Goal: Communication & Community: Share content

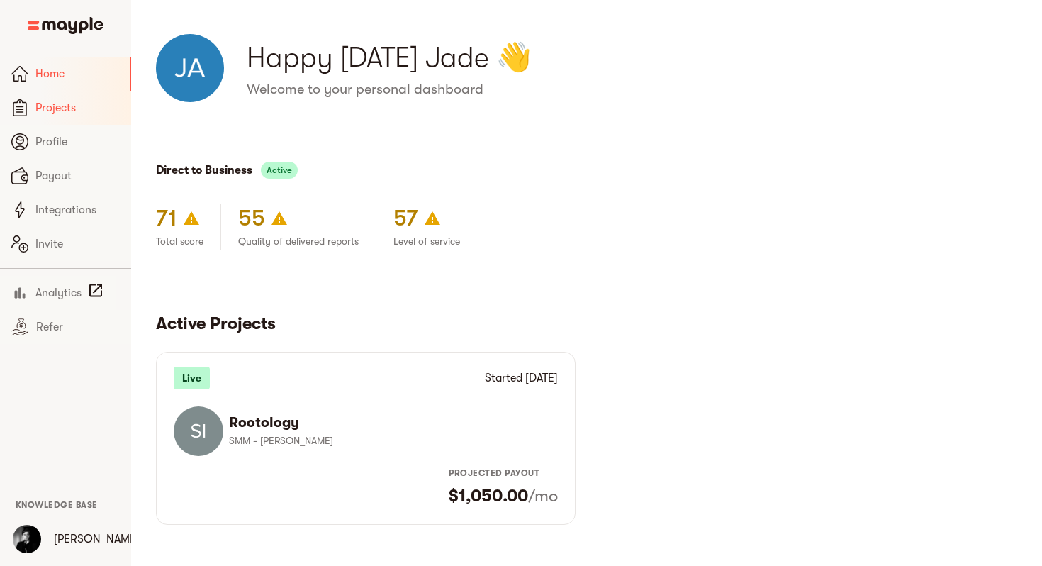
click at [82, 104] on span "Projects" at bounding box center [77, 107] width 84 height 17
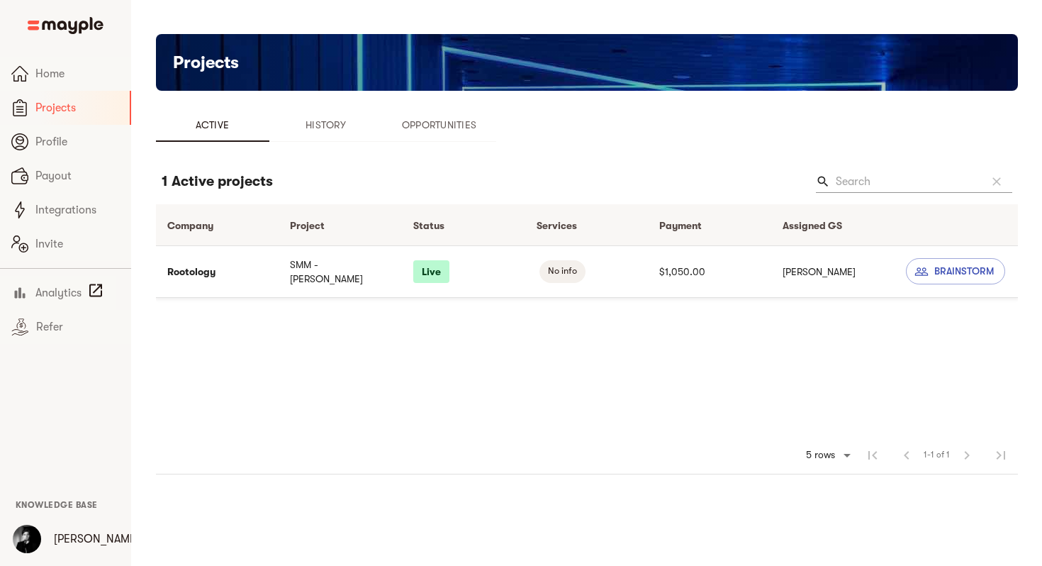
click at [251, 267] on td "Rootology" at bounding box center [217, 271] width 123 height 52
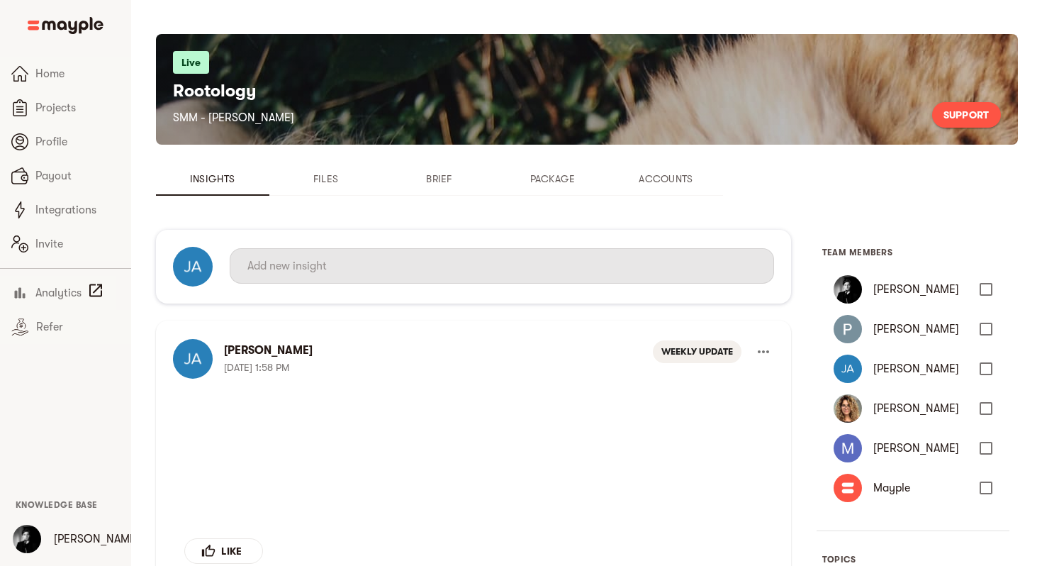
click at [335, 270] on input "text" at bounding box center [502, 266] width 509 height 23
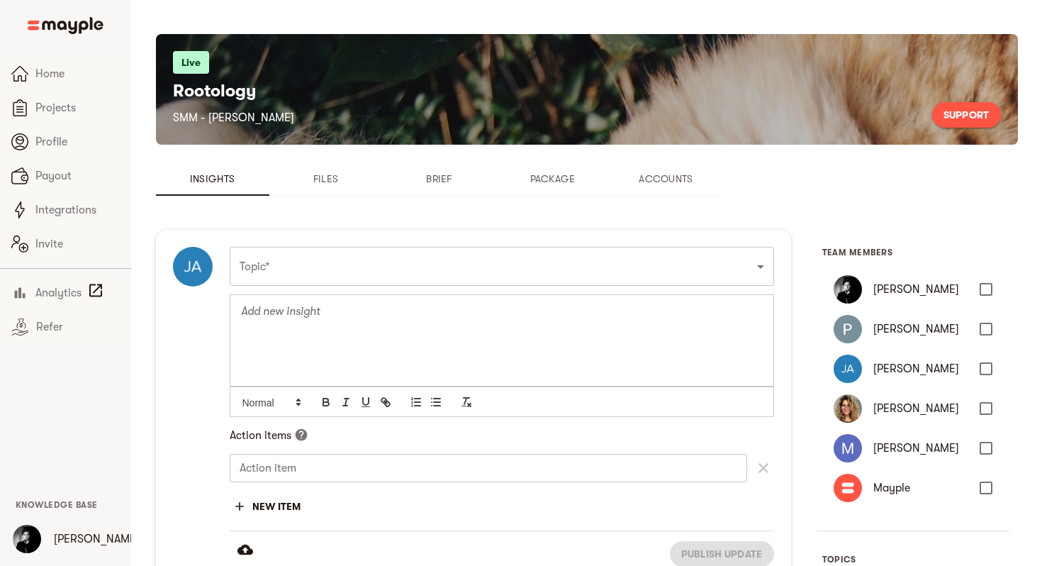
click at [331, 330] on div at bounding box center [501, 339] width 543 height 91
drag, startPoint x: 584, startPoint y: 317, endPoint x: 627, endPoint y: 317, distance: 43.3
click at [627, 317] on p "The performance report for the month of August has been added to the Drive." at bounding box center [502, 312] width 522 height 16
click at [389, 406] on icon "button" at bounding box center [385, 402] width 13 height 13
paste input "[URL][DOMAIN_NAME]"
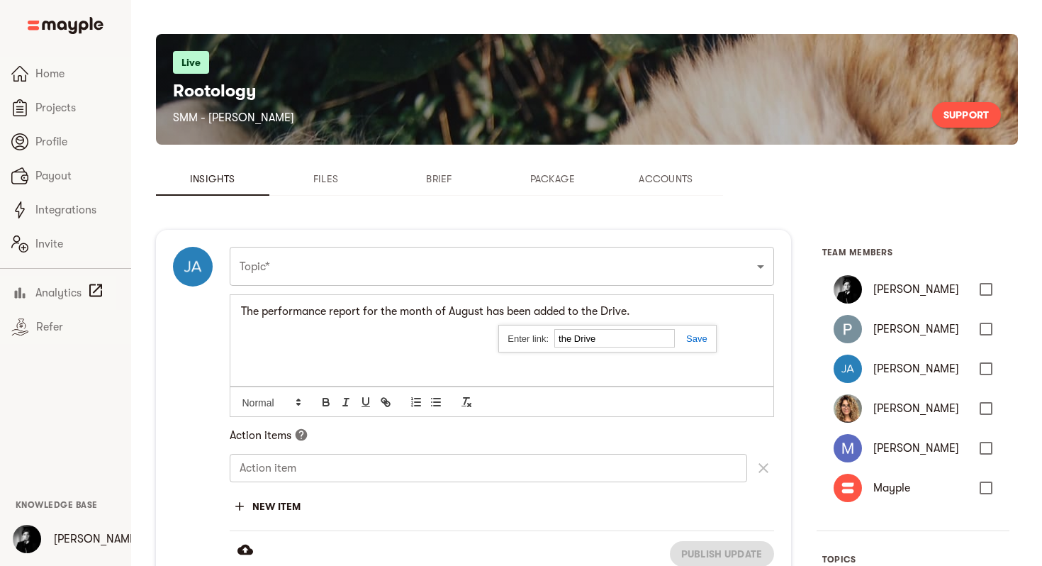
type input "[URL][DOMAIN_NAME]"
click at [696, 338] on link at bounding box center [691, 338] width 33 height 11
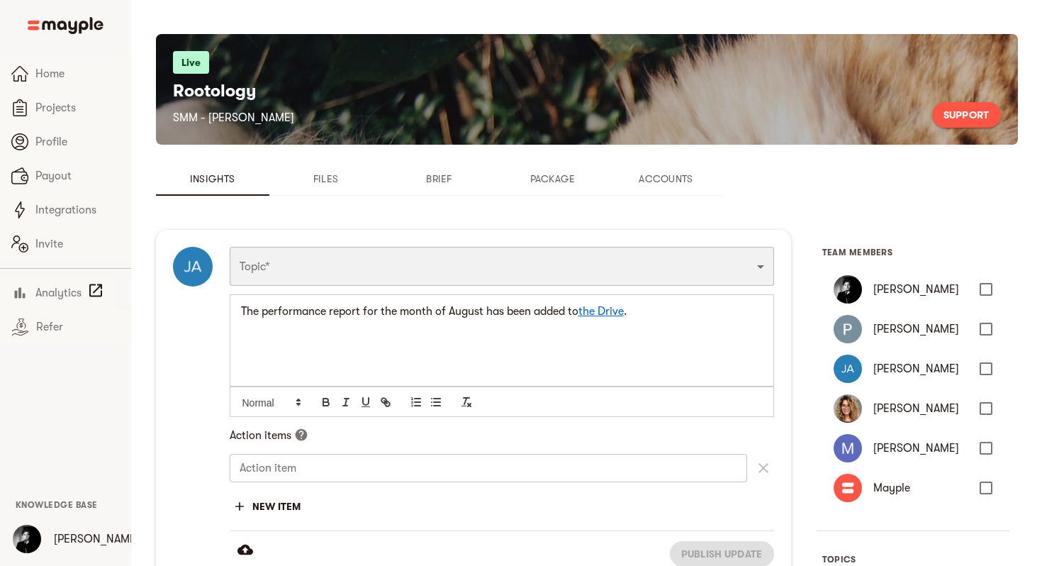
click at [596, 267] on select "Funnel Content Performance General Creatives Targeting Budget Technical Weekly …" at bounding box center [502, 266] width 545 height 38
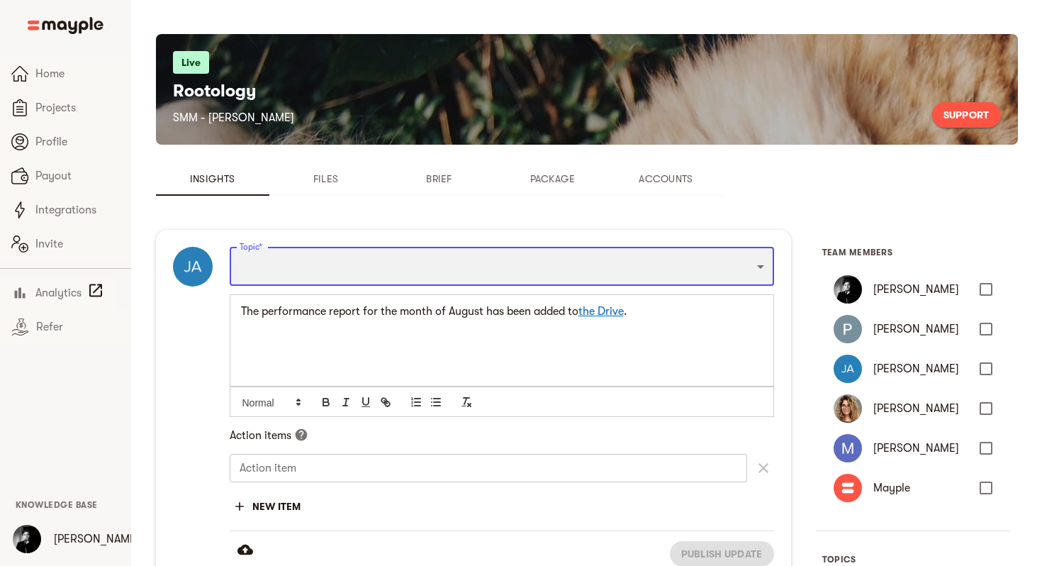
select select "MONTHLY_UPDATE"
click at [230, 247] on select "Funnel Content Performance General Creatives Targeting Budget Technical Weekly …" at bounding box center [502, 266] width 545 height 38
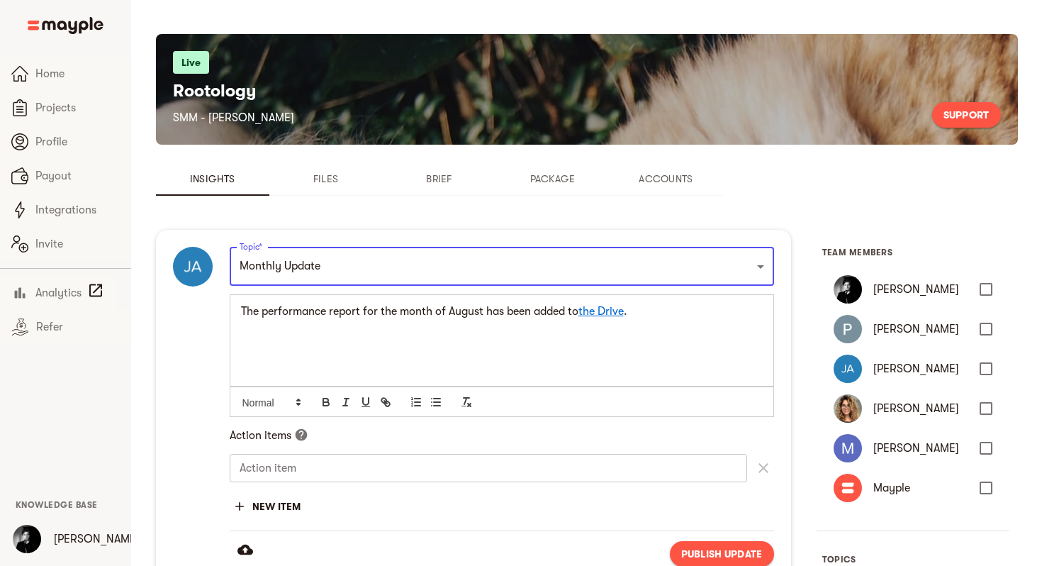
click at [691, 318] on p "The performance report for the month of August has been added to the Drive ." at bounding box center [502, 312] width 522 height 16
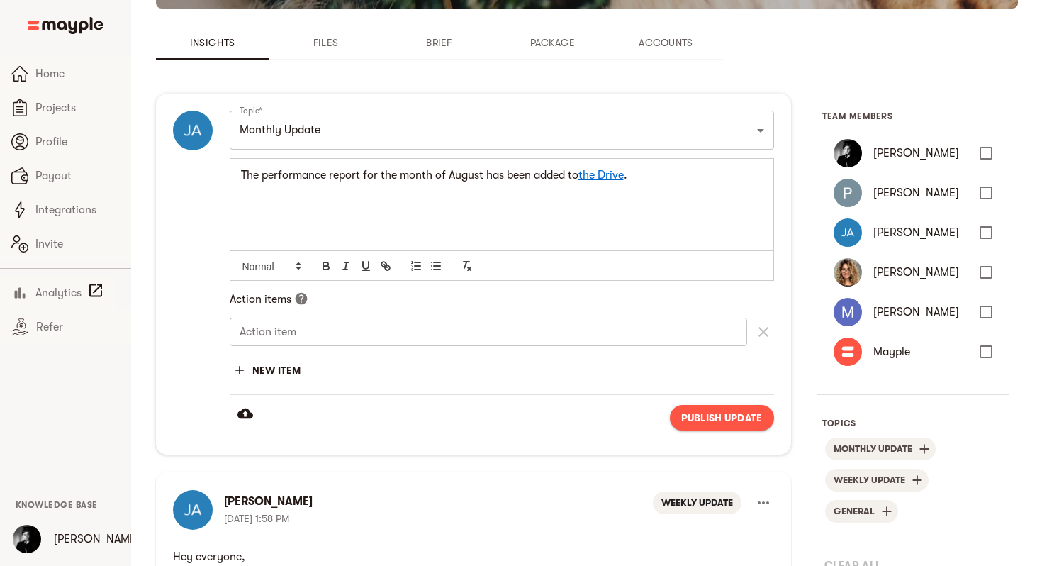
click at [705, 416] on span "Publish update" at bounding box center [723, 417] width 82 height 17
